Goal: Share content: Share content

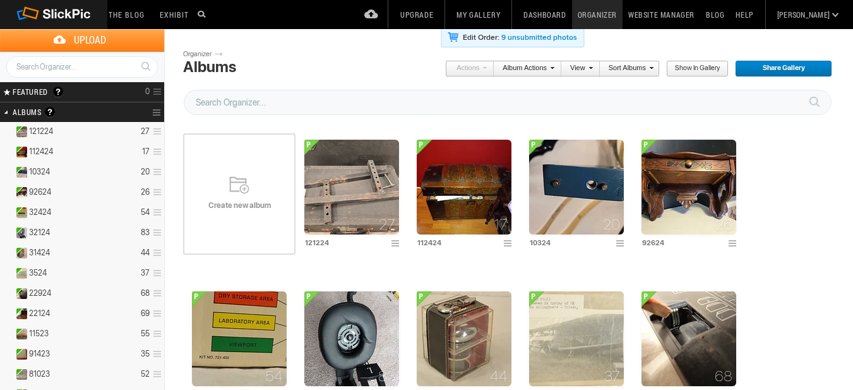
click at [234, 210] on span "Create new album" at bounding box center [239, 205] width 112 height 10
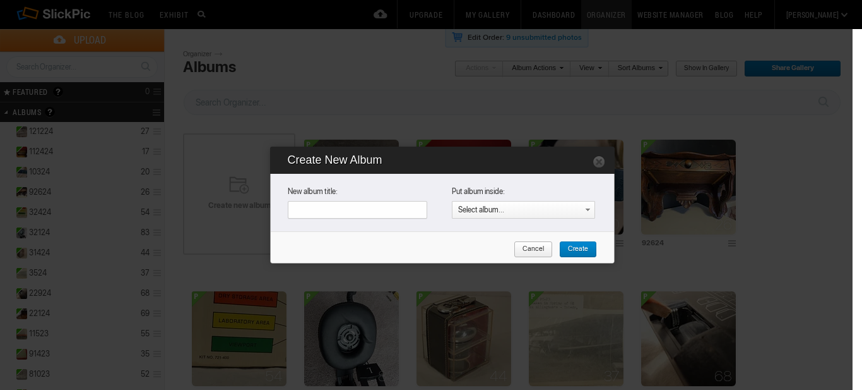
click at [532, 251] on span "Cancel" at bounding box center [529, 249] width 30 height 16
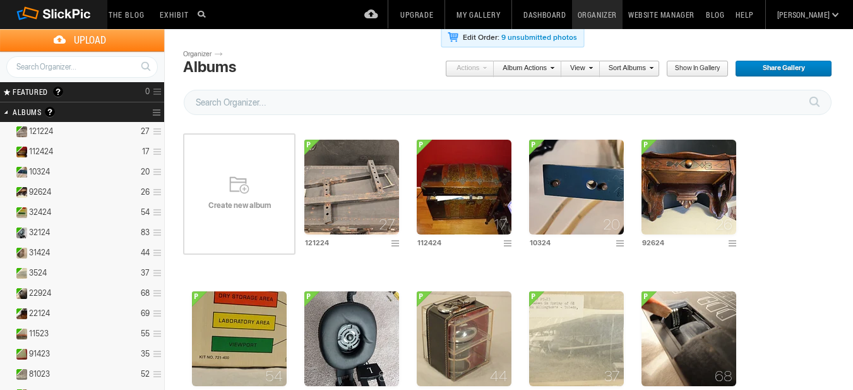
click at [623, 16] on link "Organizer" at bounding box center [597, 14] width 51 height 29
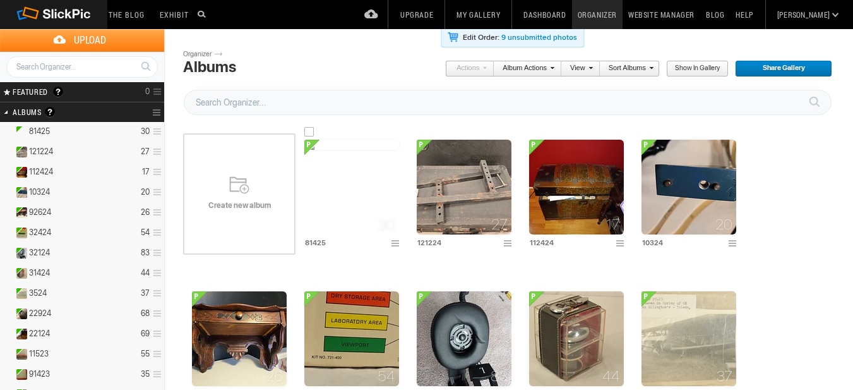
click at [329, 150] on img at bounding box center [351, 145] width 95 height 10
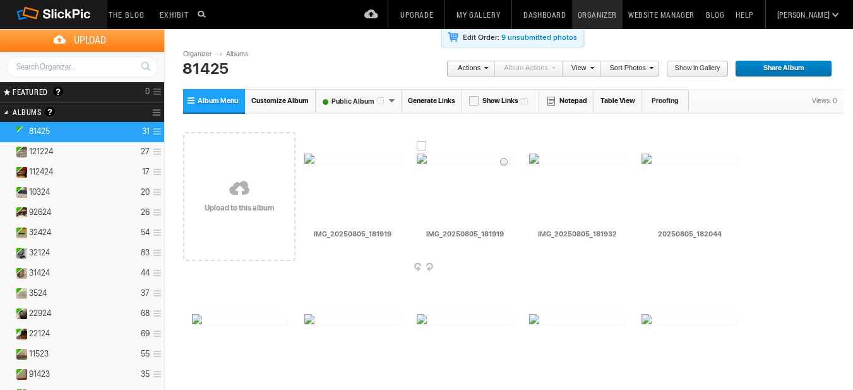
click at [420, 146] on div at bounding box center [422, 146] width 10 height 10
click at [626, 69] on link "Sort Photos" at bounding box center [627, 69] width 52 height 16
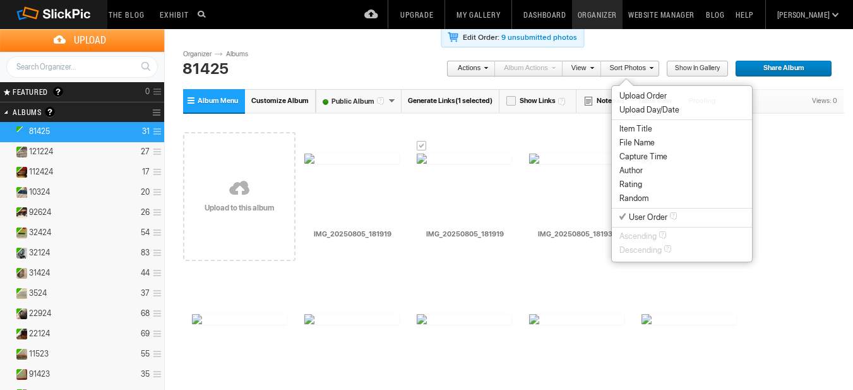
click at [642, 141] on span "File Name" at bounding box center [636, 143] width 35 height 10
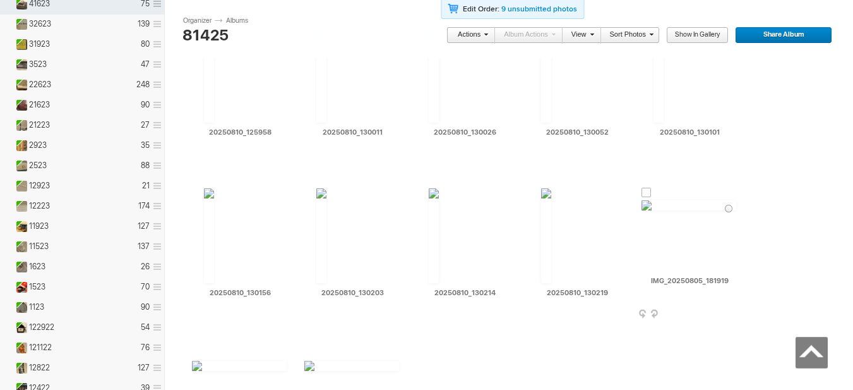
scroll to position [884, 0]
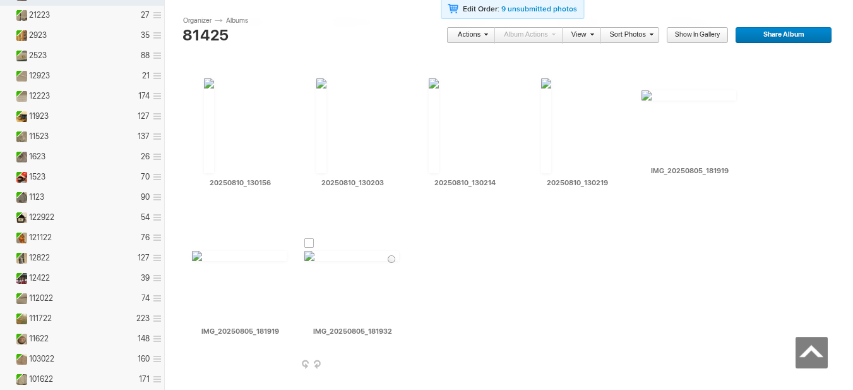
click at [307, 242] on div at bounding box center [309, 243] width 10 height 10
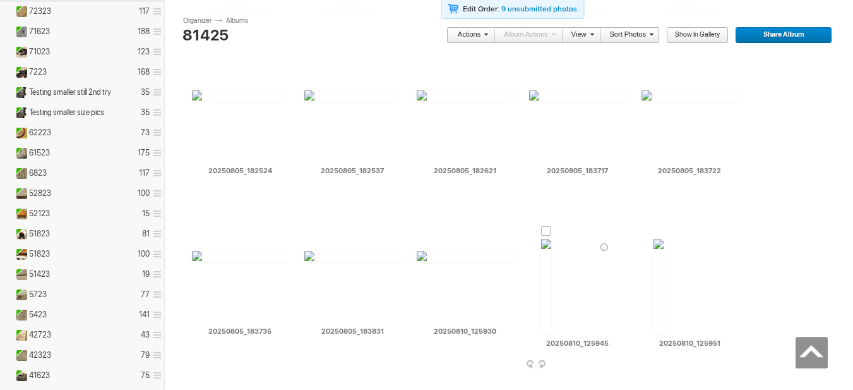
scroll to position [379, 0]
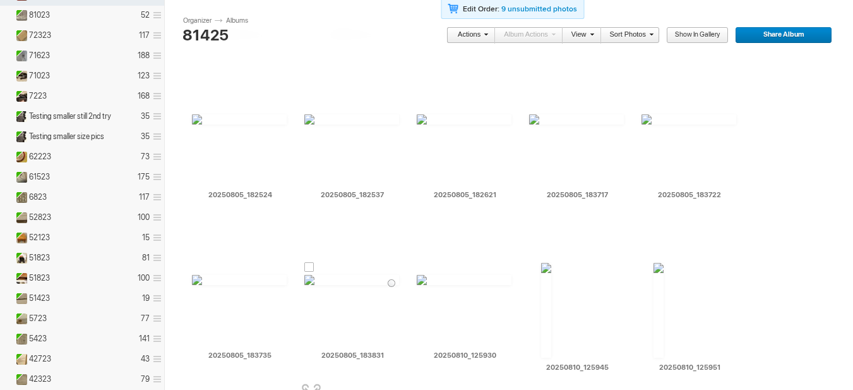
click at [310, 266] on div at bounding box center [309, 267] width 10 height 10
click at [645, 106] on div at bounding box center [646, 107] width 10 height 10
click at [533, 104] on div at bounding box center [534, 107] width 10 height 10
click at [422, 107] on div at bounding box center [422, 107] width 10 height 10
click at [309, 107] on div at bounding box center [309, 107] width 10 height 10
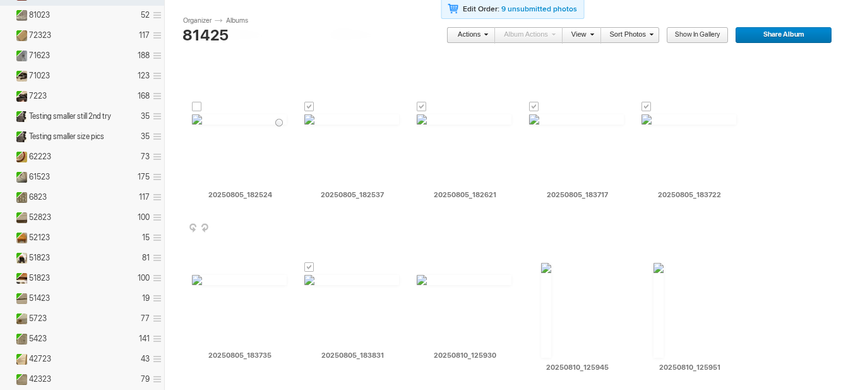
click at [196, 108] on div at bounding box center [197, 107] width 10 height 10
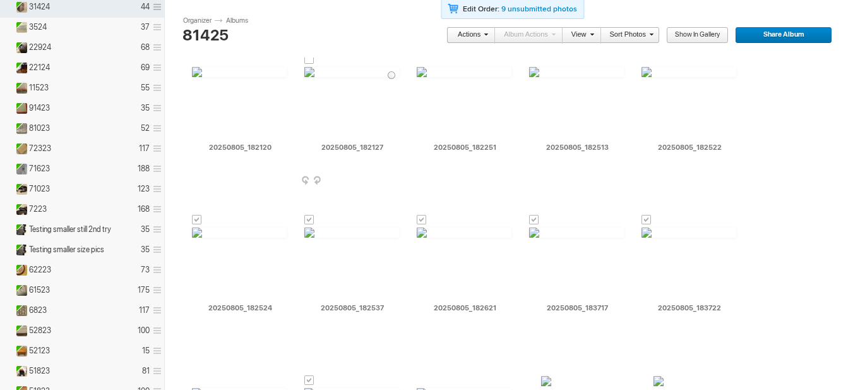
scroll to position [253, 0]
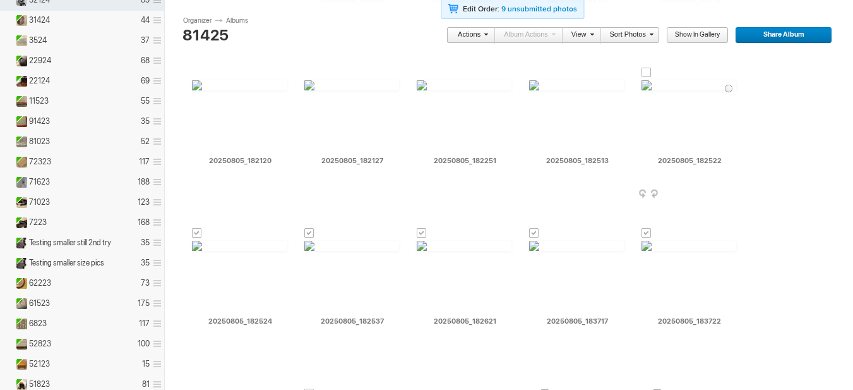
click at [647, 73] on div at bounding box center [646, 73] width 10 height 10
click at [535, 71] on div at bounding box center [534, 73] width 10 height 10
click at [421, 71] on div at bounding box center [422, 73] width 10 height 10
click at [311, 70] on div at bounding box center [309, 73] width 10 height 10
click at [197, 69] on div at bounding box center [197, 73] width 10 height 10
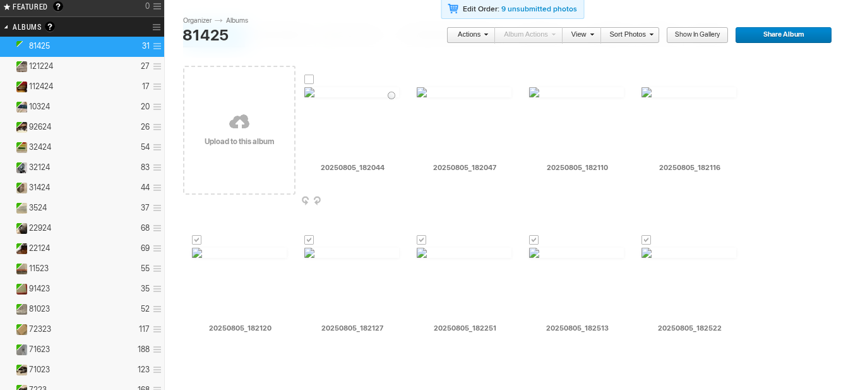
scroll to position [63, 0]
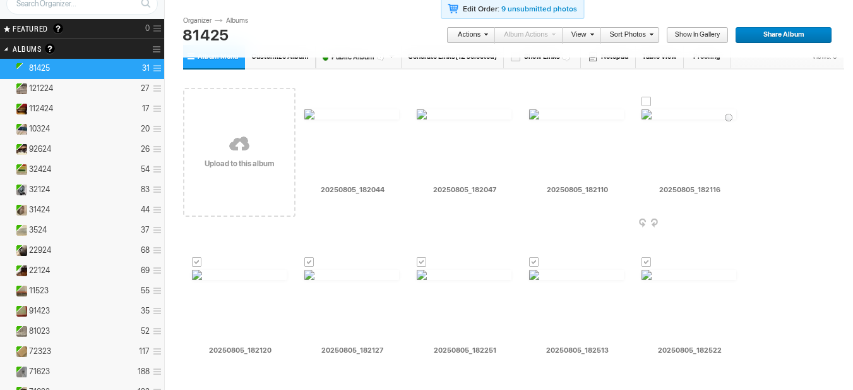
click at [645, 99] on div at bounding box center [646, 102] width 10 height 10
click at [534, 99] on div at bounding box center [534, 102] width 10 height 10
click at [421, 101] on div at bounding box center [422, 102] width 10 height 10
click at [306, 102] on div at bounding box center [309, 102] width 10 height 10
click at [488, 34] on span at bounding box center [484, 34] width 8 height 8
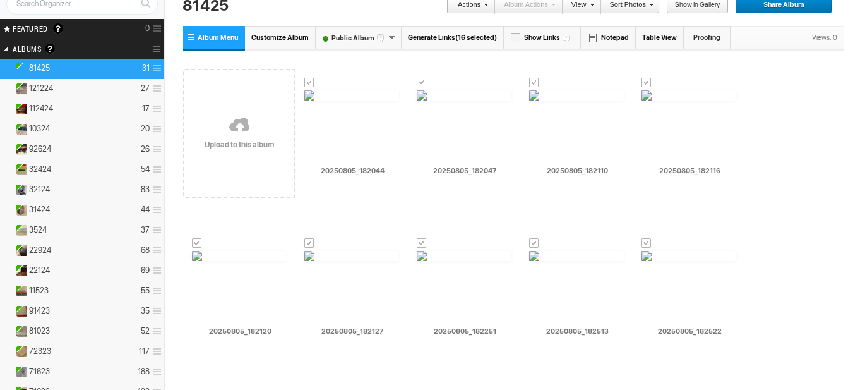
scroll to position [0, 0]
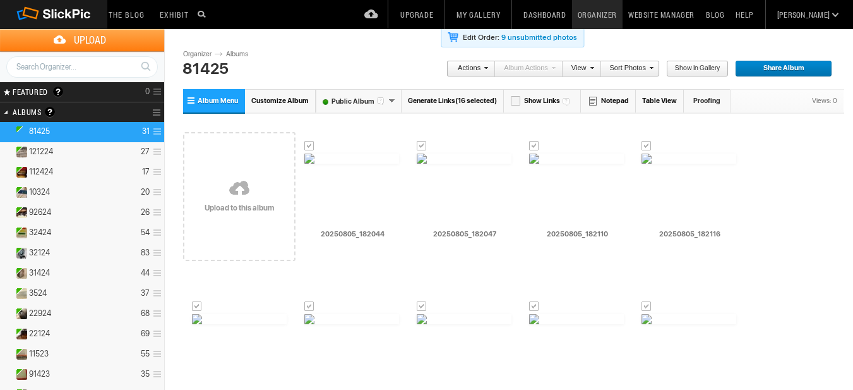
click at [456, 98] on span "(16 selected)" at bounding box center [476, 101] width 42 height 8
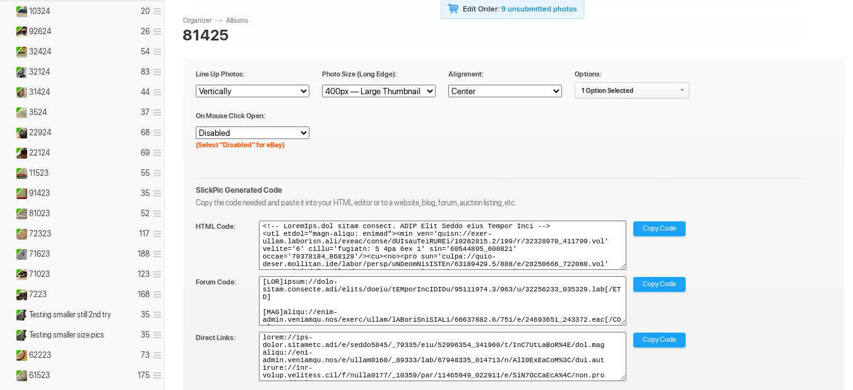
scroll to position [189, 0]
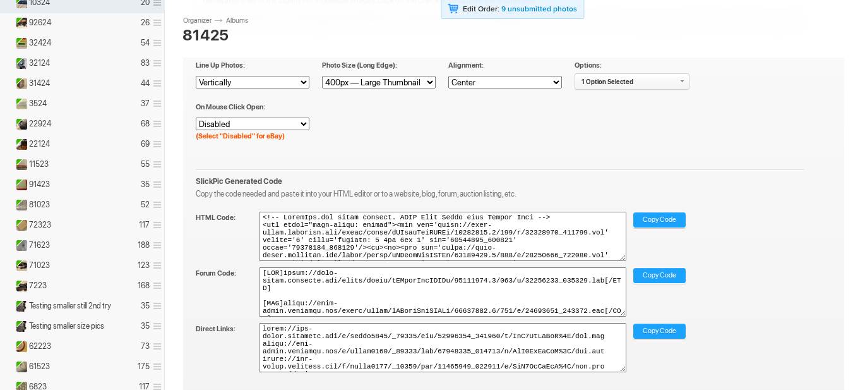
click at [664, 218] on span "Copy Code" at bounding box center [659, 220] width 33 height 16
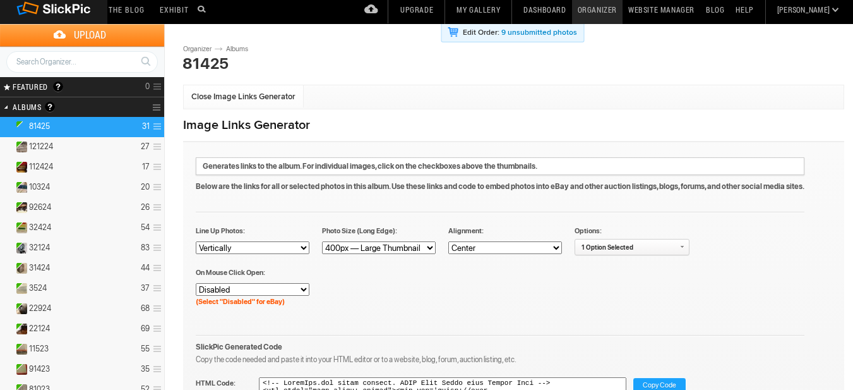
scroll to position [0, 0]
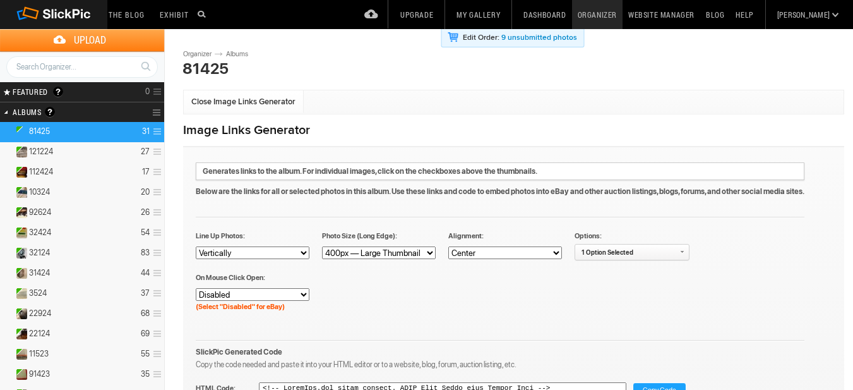
click at [46, 129] on span "81425" at bounding box center [39, 131] width 21 height 10
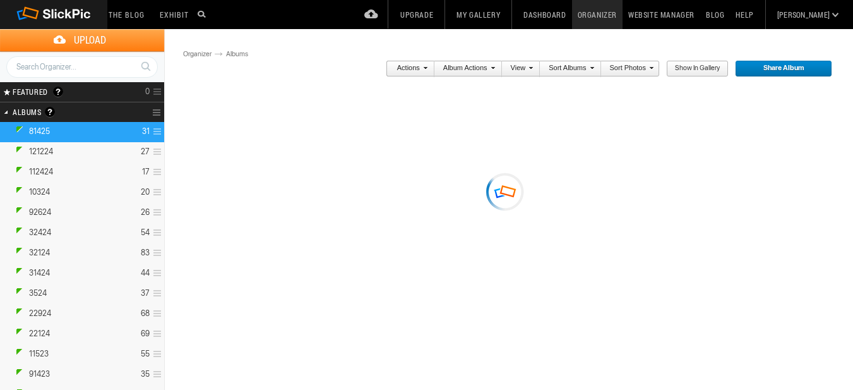
type input "81425"
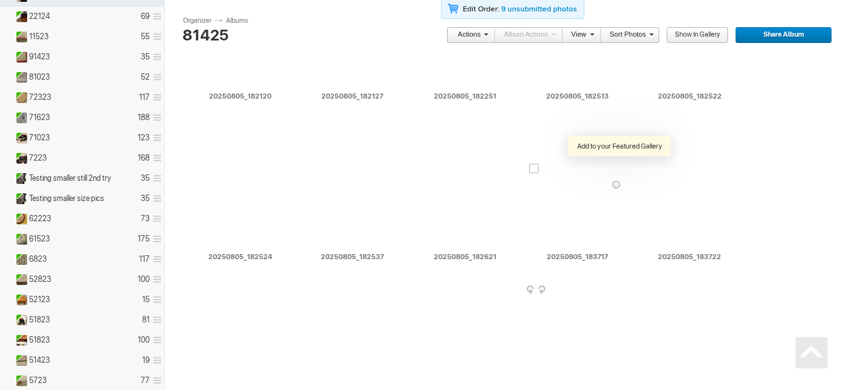
scroll to position [316, 0]
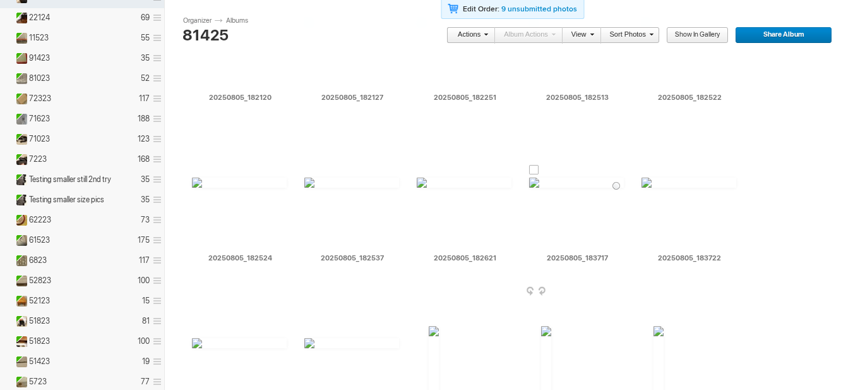
click at [535, 168] on div at bounding box center [534, 170] width 10 height 10
click at [646, 172] on div at bounding box center [646, 170] width 10 height 10
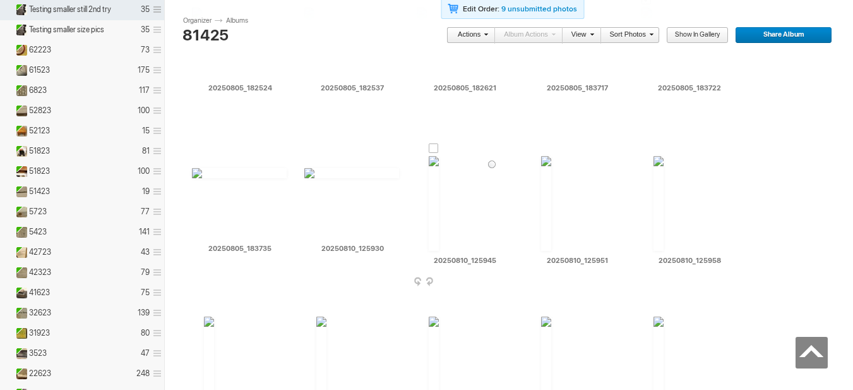
scroll to position [505, 0]
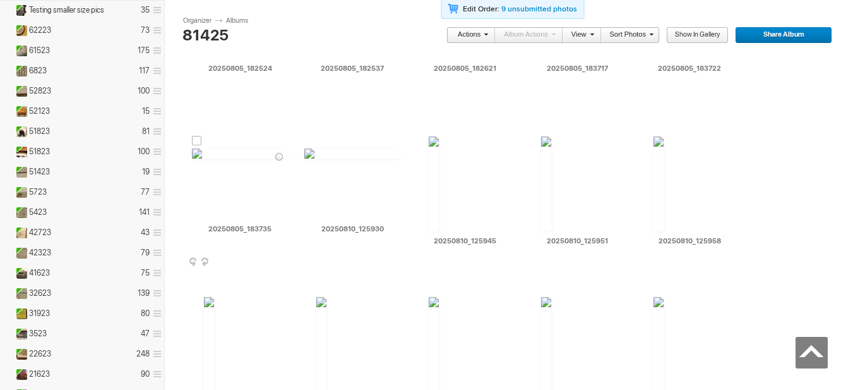
click at [195, 140] on div at bounding box center [197, 141] width 10 height 10
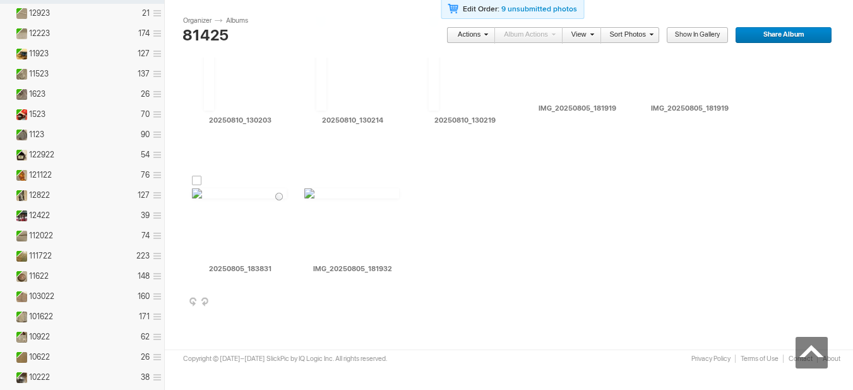
scroll to position [947, 0]
click at [195, 180] on div at bounding box center [197, 180] width 10 height 10
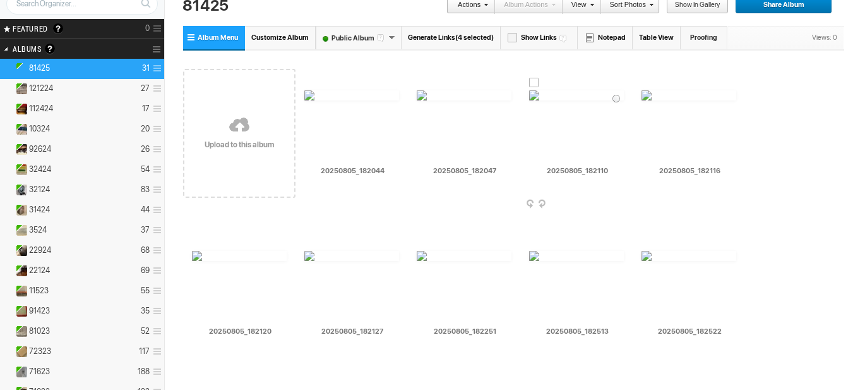
scroll to position [0, 0]
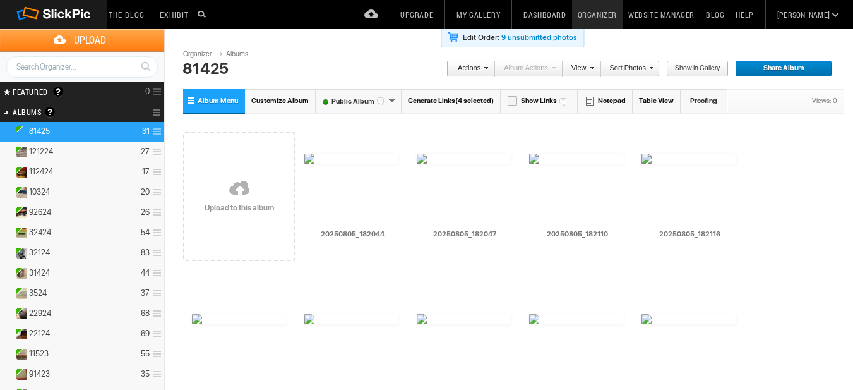
click at [458, 98] on span "(4 selected)" at bounding box center [474, 101] width 39 height 8
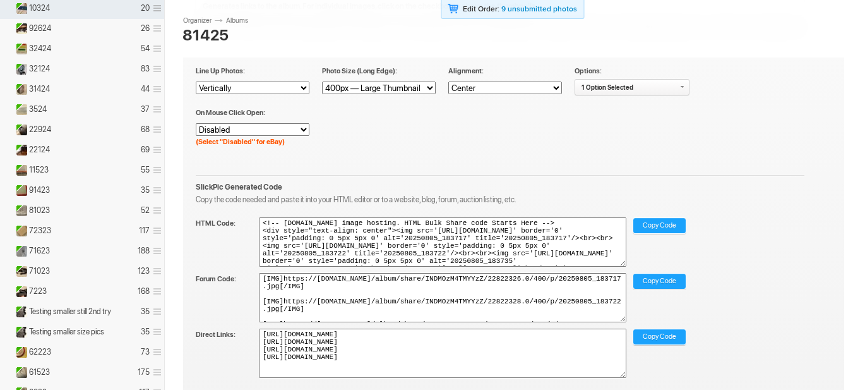
scroll to position [189, 0]
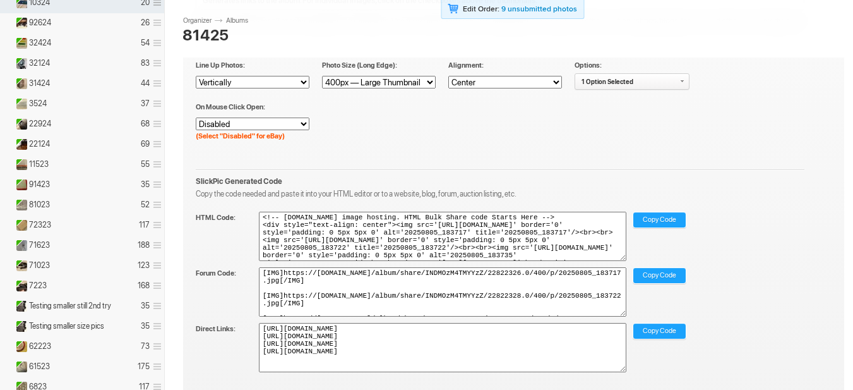
click at [659, 219] on span "Copy Code" at bounding box center [659, 220] width 33 height 16
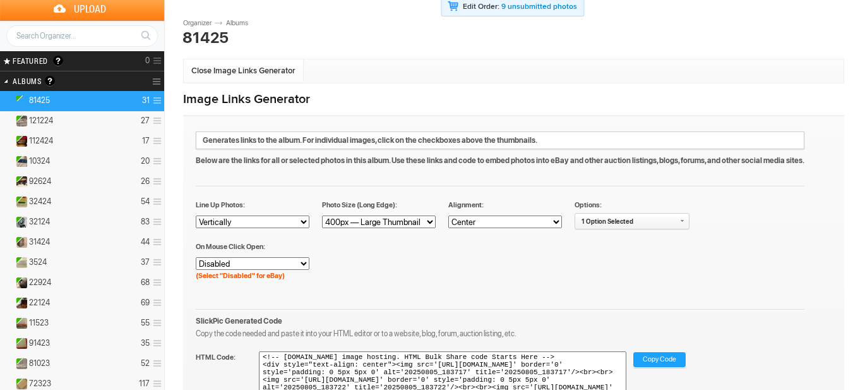
scroll to position [0, 0]
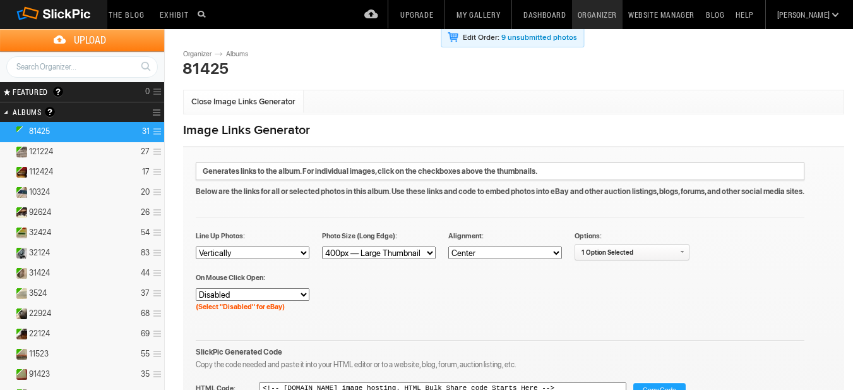
click at [44, 132] on span "81425" at bounding box center [39, 131] width 21 height 10
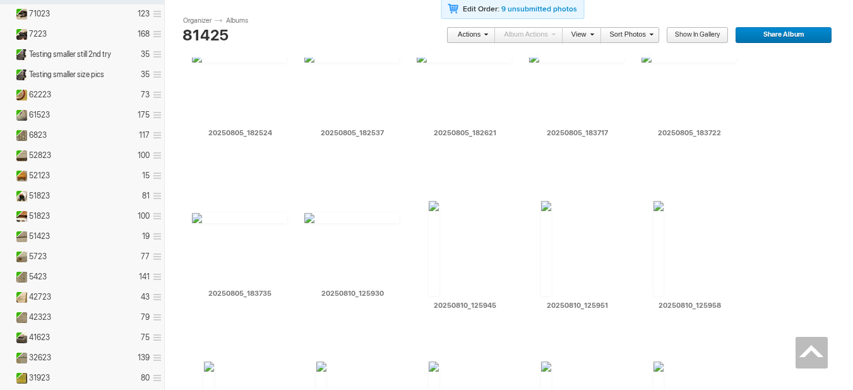
scroll to position [442, 0]
click at [308, 204] on div at bounding box center [309, 204] width 10 height 10
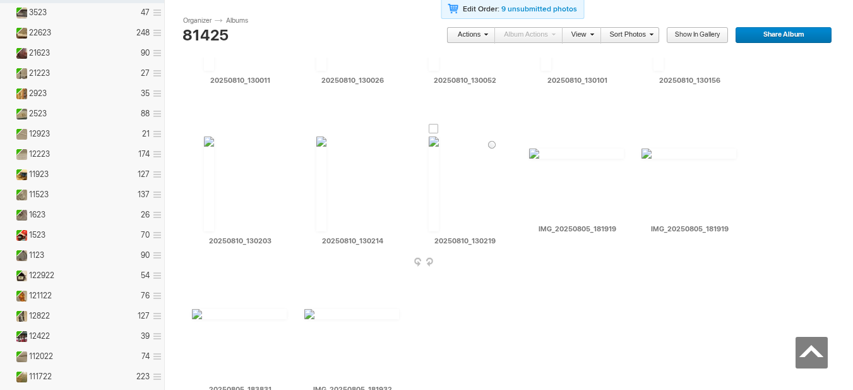
scroll to position [821, 0]
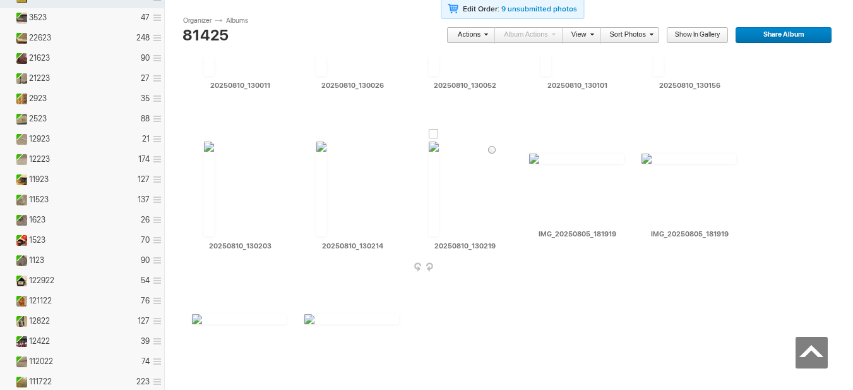
click at [431, 134] on div at bounding box center [434, 134] width 10 height 10
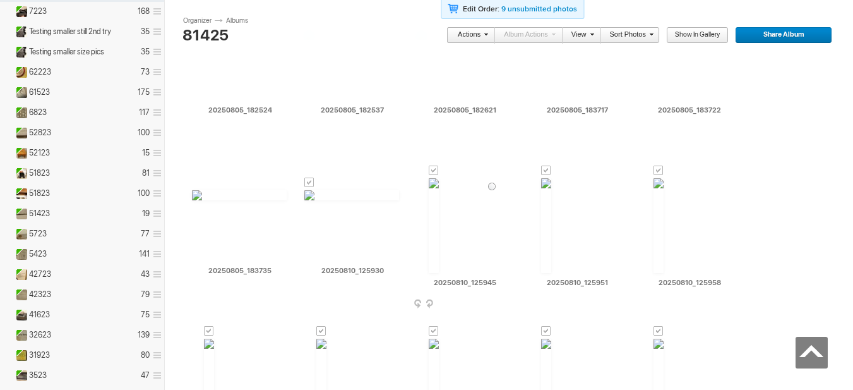
scroll to position [442, 0]
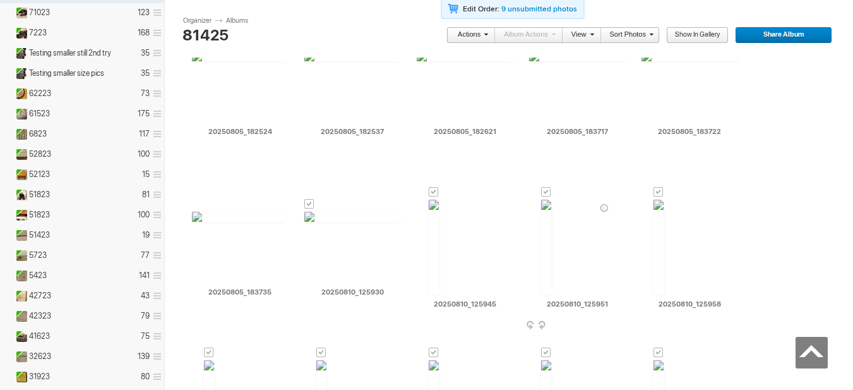
click at [545, 191] on div at bounding box center [546, 192] width 10 height 10
click at [431, 191] on div at bounding box center [434, 192] width 10 height 10
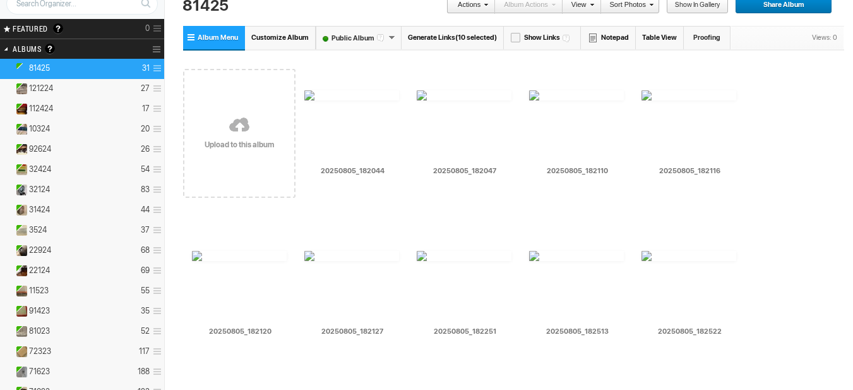
scroll to position [0, 0]
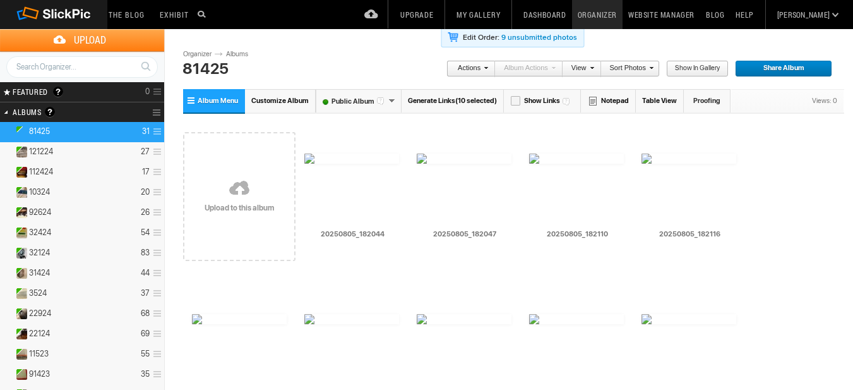
click at [441, 98] on link "Generate Links (10 selected)" at bounding box center [453, 100] width 102 height 23
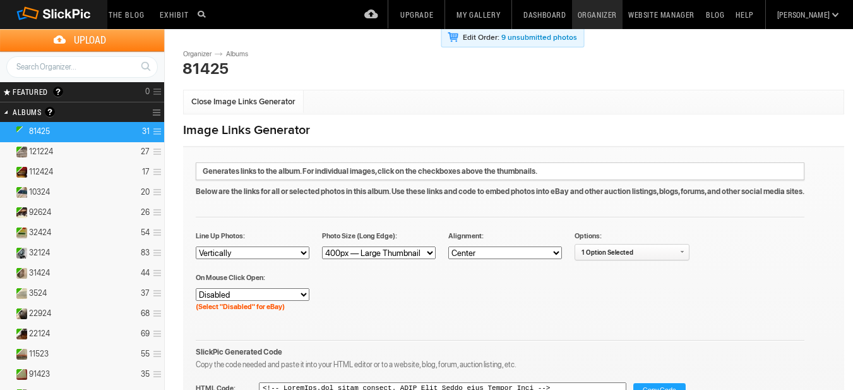
click at [665, 384] on span "Copy Code" at bounding box center [659, 391] width 33 height 16
